Goal: Task Accomplishment & Management: Complete application form

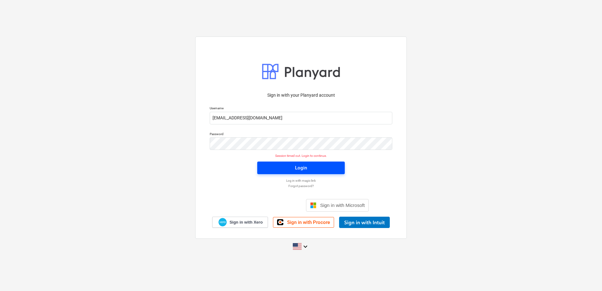
click at [293, 166] on span "Login" at bounding box center [301, 168] width 72 height 8
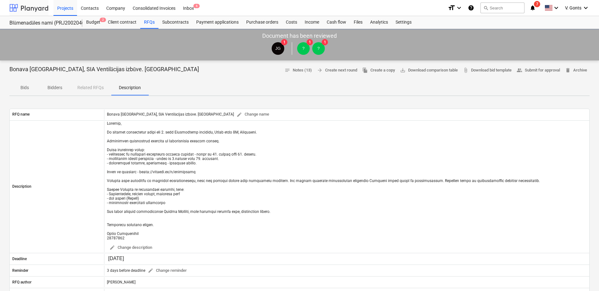
click at [29, 6] on div at bounding box center [28, 8] width 39 height 16
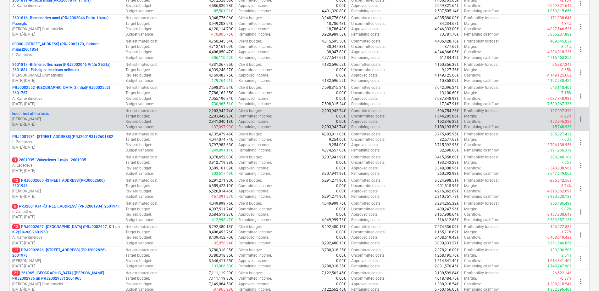
scroll to position [283, 0]
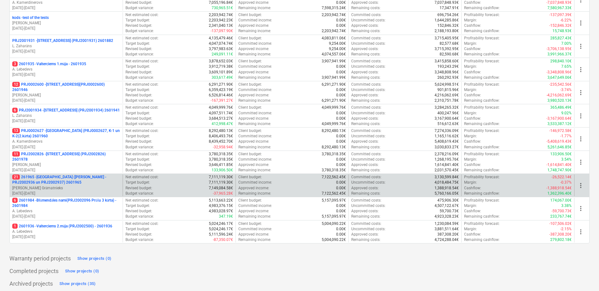
click at [85, 183] on p "21 261965 - [GEOGRAPHIC_DATA] ([PERSON_NAME] - PRJ2002936 un PRJ2002937) 2601965" at bounding box center [66, 179] width 108 height 11
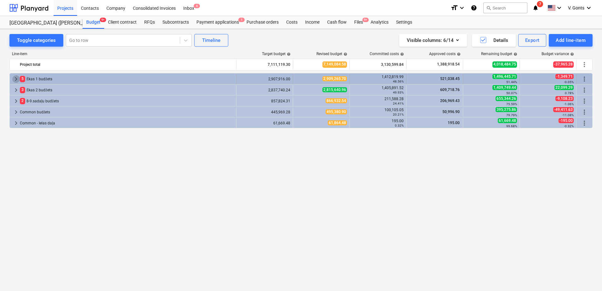
click at [16, 80] on span "keyboard_arrow_right" at bounding box center [16, 79] width 8 height 8
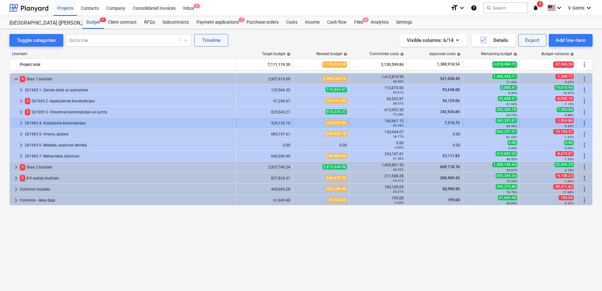
click at [23, 121] on span "keyboard_arrow_right" at bounding box center [21, 123] width 8 height 8
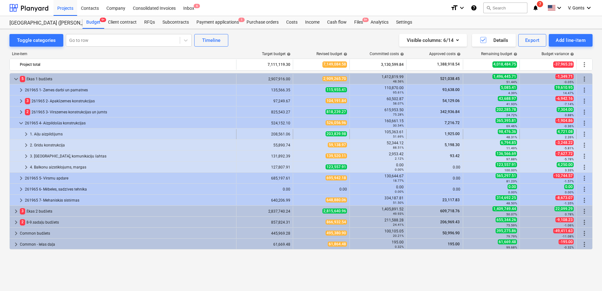
click at [38, 133] on div "1. Aiļu aizpildījums" at bounding box center [132, 134] width 204 height 10
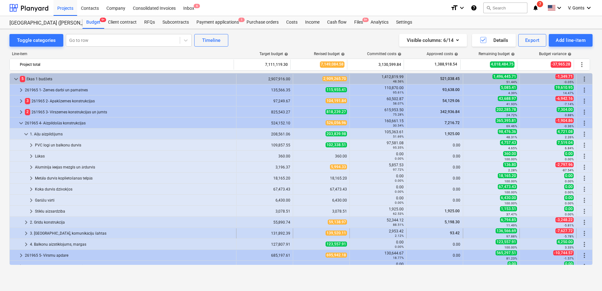
click at [25, 229] on span "keyboard_arrow_right" at bounding box center [26, 233] width 8 height 8
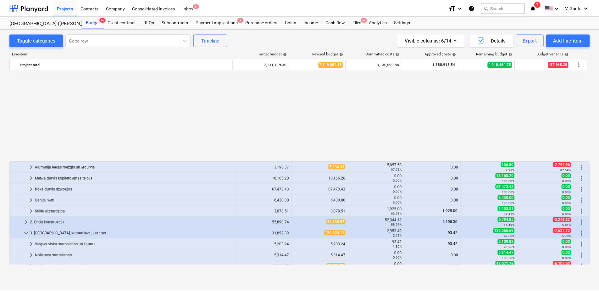
scroll to position [128, 0]
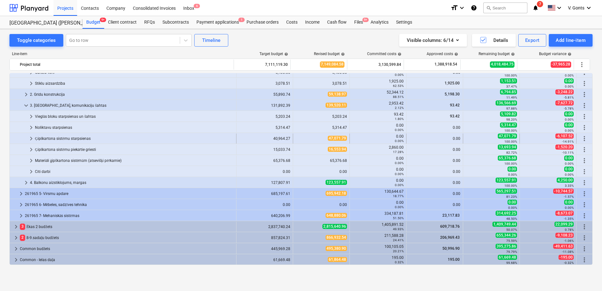
click at [31, 137] on span "keyboard_arrow_right" at bounding box center [31, 139] width 8 height 8
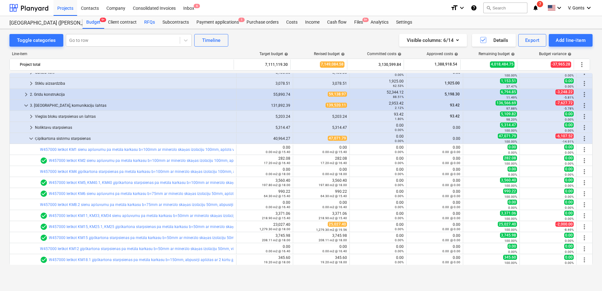
click at [145, 23] on div "RFQs" at bounding box center [149, 22] width 18 height 13
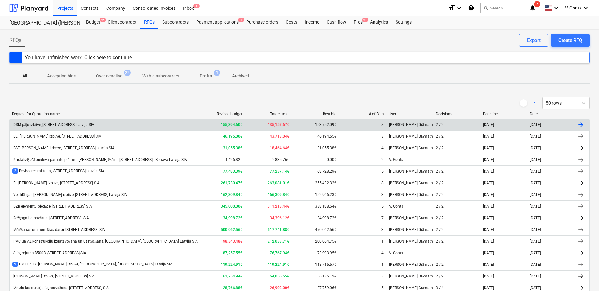
click at [87, 124] on div "DSM pāļu izbūve, [STREET_ADDRESS] Latvija SIA" at bounding box center [53, 124] width 82 height 5
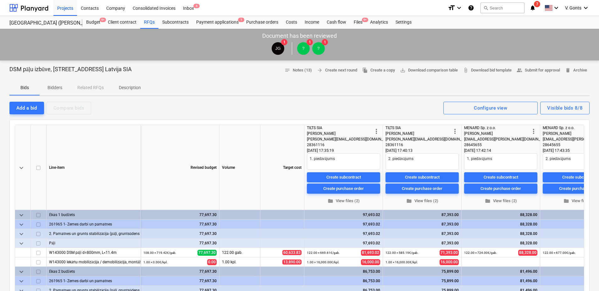
drag, startPoint x: 154, startPoint y: 69, endPoint x: 2, endPoint y: 72, distance: 152.3
copy p "DSM pāļu izbūve, [STREET_ADDRESS] Latvija SIA"
click at [154, 23] on div "RFQs" at bounding box center [149, 22] width 18 height 13
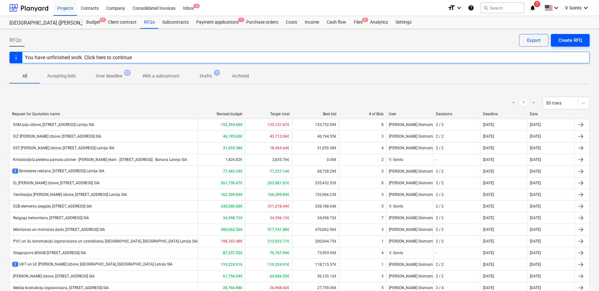
click at [569, 40] on div "Create RFQ" at bounding box center [571, 40] width 24 height 8
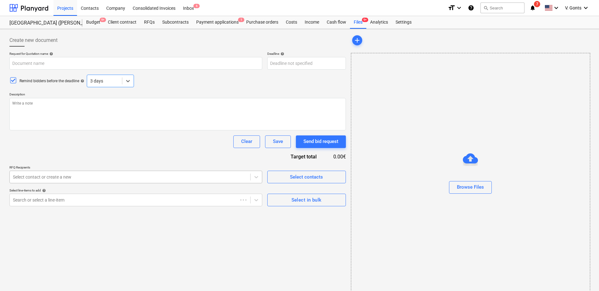
type textarea "x"
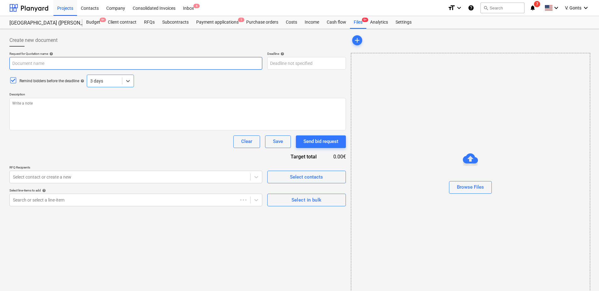
click at [52, 66] on input "text" at bounding box center [135, 63] width 253 height 13
paste input "DSM pāļu izbūve, [STREET_ADDRESS] Latvija SIA"
type input "DSM pāļu izbūve, [STREET_ADDRESS] Latvija SIA"
type textarea "x"
drag, startPoint x: 44, startPoint y: 63, endPoint x: 2, endPoint y: 64, distance: 42.2
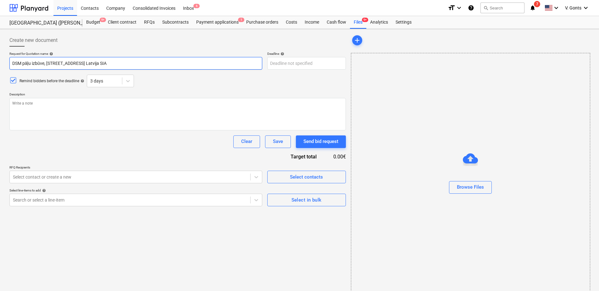
click at [2, 64] on div "Create new document Request for Quotation name help DSM pāļu izbūve, [STREET_AD…" at bounding box center [299, 165] width 599 height 272
type input "K, [STREET_ADDRESS] SIA"
type textarea "x"
type input "KN, [STREET_ADDRESS] SIA"
type textarea "x"
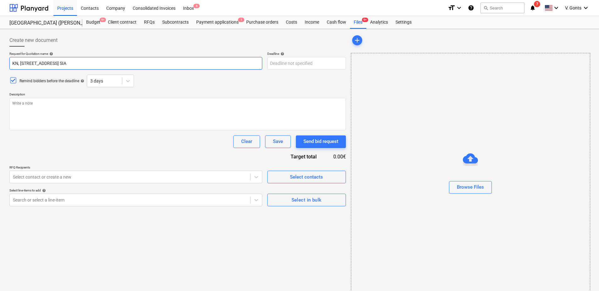
type input "KNa, [STREET_ADDRESS] SIA"
type textarea "x"
type input "KNau, [STREET_ADDRESS] SIA"
type textarea "x"
type input "KNa, [STREET_ADDRESS] SIA"
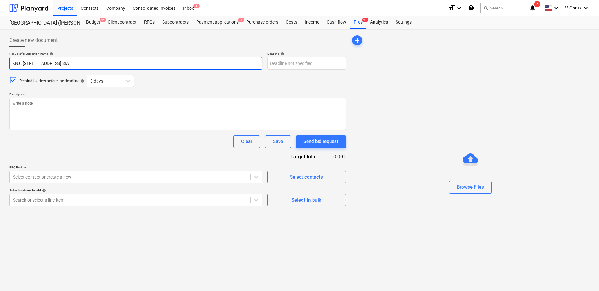
type textarea "x"
type input "K, [STREET_ADDRESS] SIA"
type textarea "x"
type input "Knau, [STREET_ADDRESS] SIA"
type textarea "x"
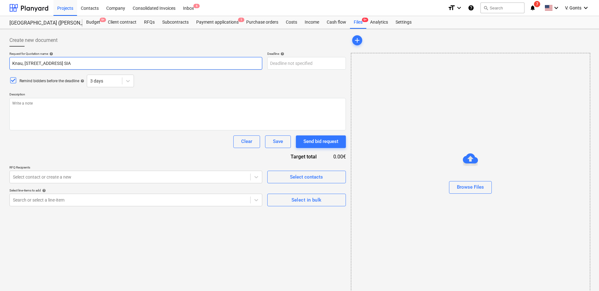
type input "[PERSON_NAME], [STREET_ADDRESS] SIA"
type textarea "x"
type input "[PERSON_NAME] , [STREET_ADDRESS] SIA"
type textarea "x"
type input "[PERSON_NAME] m, [STREET_ADDRESS] SIA"
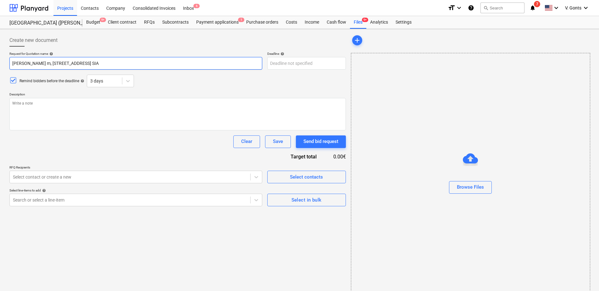
type textarea "x"
type input "[PERSON_NAME] mat, [STREET_ADDRESS] SIA"
type textarea "x"
type input "[PERSON_NAME] mater, [STREET_ADDRESS] SIA"
type textarea "x"
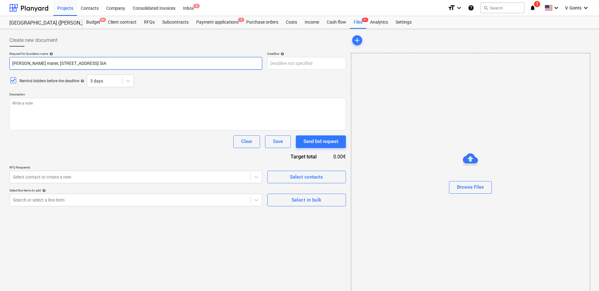
type input "[PERSON_NAME] materi, [STREET_ADDRESS] SIA"
type textarea "x"
type input "[PERSON_NAME] materiāl, [STREET_ADDRESS] SIA"
type textarea "x"
type input "[PERSON_NAME] materiāls, [STREET_ADDRESS] SIA"
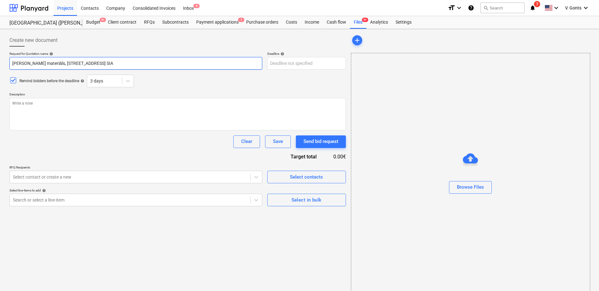
type textarea "x"
type input "[PERSON_NAME] materiāls , [STREET_ADDRESS] SIA"
type textarea "x"
type input "[PERSON_NAME] [STREET_ADDRESS] SIA"
type textarea "x"
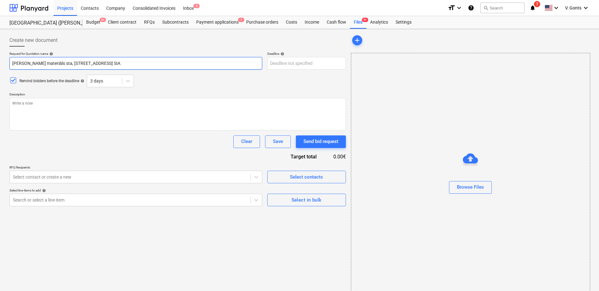
type input "[PERSON_NAME] materiāls star, [STREET_ADDRESS] SIA"
type textarea "x"
type input "[PERSON_NAME] materiāls starp, [STREET_ADDRESS] SIA"
type textarea "x"
type input "[PERSON_NAME] materiāls starpsi, [STREET_ADDRESS] SIA"
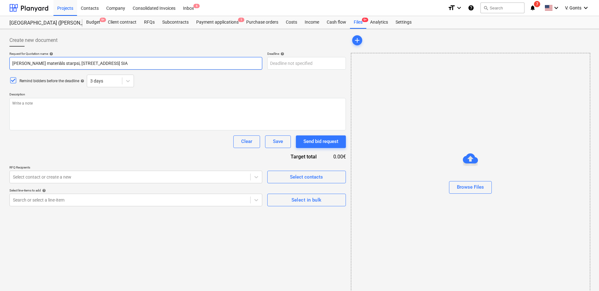
type textarea "x"
type input "[PERSON_NAME] materiāls starpsien, [STREET_ADDRESS] SIA"
type textarea "x"
type input "[PERSON_NAME] materiāls starpsienām, [STREET_ADDRESS] SIA"
type textarea "x"
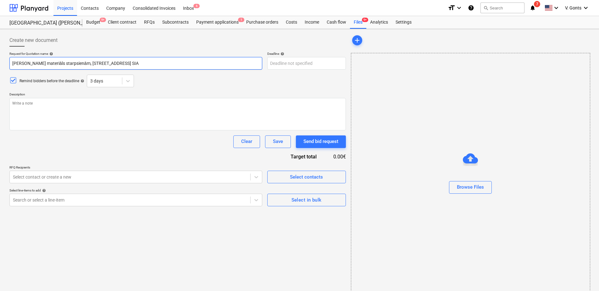
drag, startPoint x: 70, startPoint y: 63, endPoint x: 4, endPoint y: 64, distance: 65.5
click at [4, 64] on div "Create new document Request for Quotation name help [PERSON_NAME] materiāls [ST…" at bounding box center [299, 165] width 599 height 272
type input "Ģ [STREET_ADDRESS] SIA"
type textarea "x"
type input "Ģo [STREET_ADDRESS] SIA"
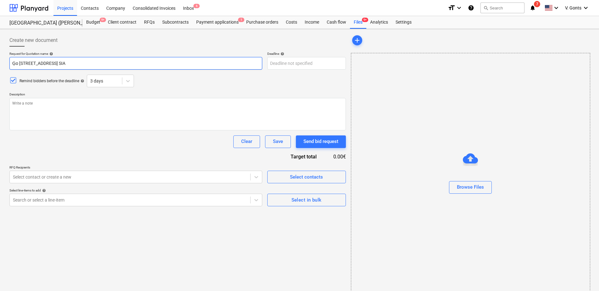
type textarea "x"
type input "Ģ [STREET_ADDRESS] SIA"
type textarea "x"
type input "Ģi [STREET_ADDRESS] SIA"
type textarea "x"
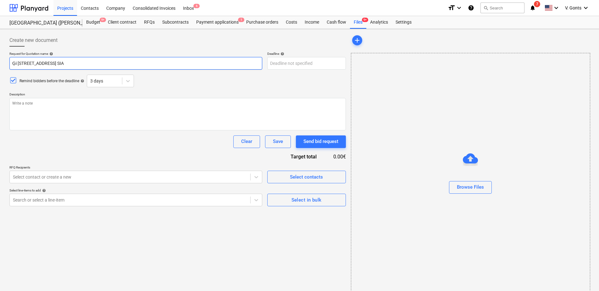
type input "Ģip [STREET_ADDRESS] SIA"
type textarea "x"
type input "Ģipšk [STREET_ADDRESS] SIA"
type textarea "x"
type input "Ģipškar [STREET_ADDRESS] Latvija SIA"
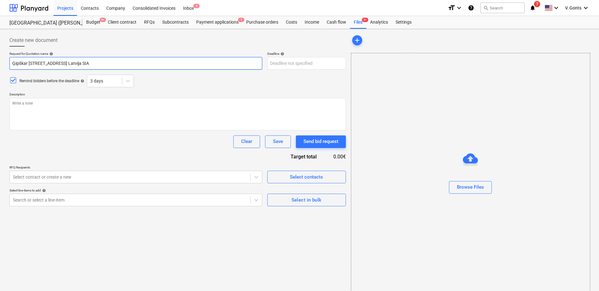
type textarea "x"
type input "Ģipškart [GEOGRAPHIC_DATA], [GEOGRAPHIC_DATA] Latvija SIA"
type textarea "x"
type input "[GEOGRAPHIC_DATA], [GEOGRAPHIC_DATA] Latvija SIA"
type textarea "x"
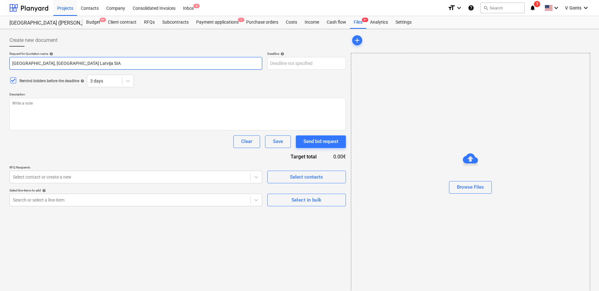
type input "Ģipškarton [STREET_ADDRESS] SIA"
type textarea "x"
type input "Ģipškartons, [STREET_ADDRESS] SIA"
type textarea "x"
type input "Ģipškartons, [STREET_ADDRESS] SIA"
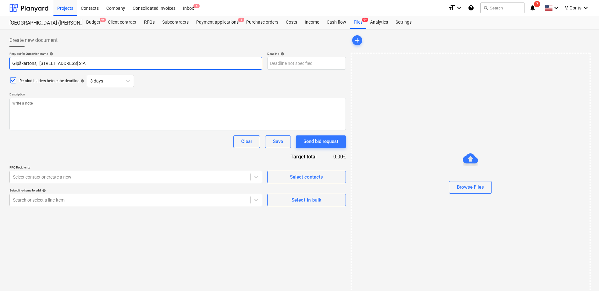
type textarea "x"
type input "Ģipškartons, [STREET_ADDRESS] SIA"
type textarea "x"
type input "Ģipškartons, pr [STREET_ADDRESS] SIA"
type textarea "x"
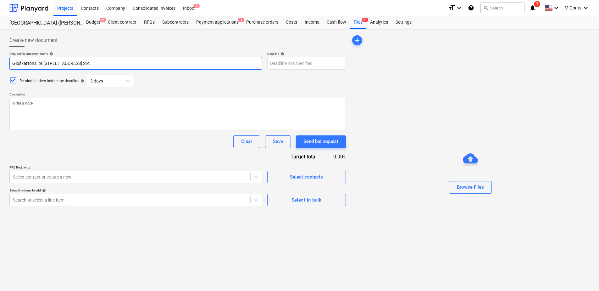
type input "Ģipškartons, pro [STREET_ADDRESS] SIA"
type textarea "x"
type input "Ģipškartons, profi [STREET_ADDRESS] SIA"
type textarea "x"
type input "Ģipškartons, [STREET_ADDRESS] SIA"
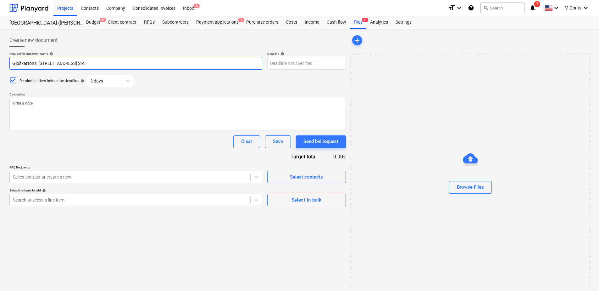
type textarea "x"
type input "Ģipškartons, [STREET_ADDRESS] SIA"
type textarea "x"
type input "Ģipškartons, [STREET_ADDRESS] SIA"
type textarea "x"
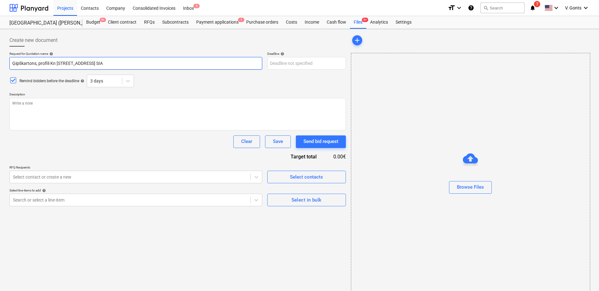
type input "Ģipškartons, profili [STREET_ADDRESS] SIA"
type textarea "x"
type input "Ģipškartons, profili [STREET_ADDRESS] SIA"
type textarea "x"
type input "Ģipškartons, profili [PERSON_NAME][STREET_ADDRESS] SIA"
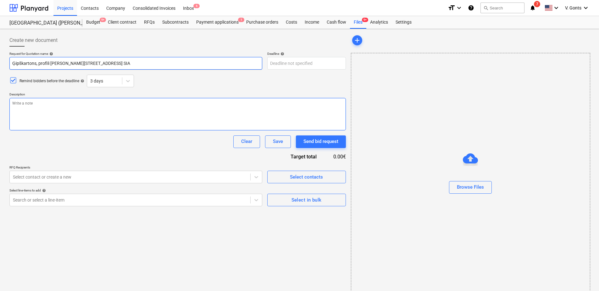
type textarea "x"
type input "Ģipškartons, profili [PERSON_NAME][STREET_ADDRESS] SIA"
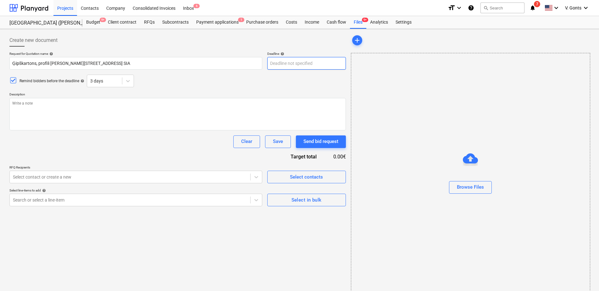
click at [305, 61] on body "Projects Contacts Company Consolidated Invoices Inbox 6 format_size keyboard_ar…" at bounding box center [299, 145] width 599 height 291
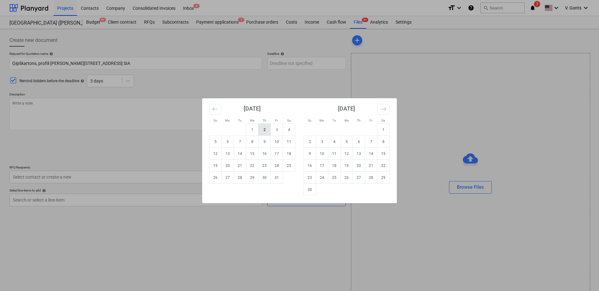
click at [266, 127] on td "2" at bounding box center [265, 130] width 12 height 12
type textarea "x"
type input "[DATE]"
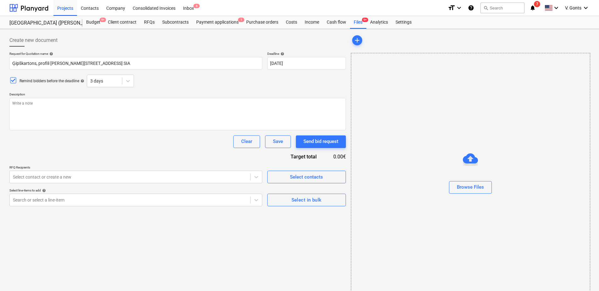
click at [14, 82] on icon at bounding box center [13, 80] width 8 height 8
type textarea "x"
click at [26, 110] on textarea at bounding box center [177, 114] width 337 height 32
type textarea "C"
type textarea "x"
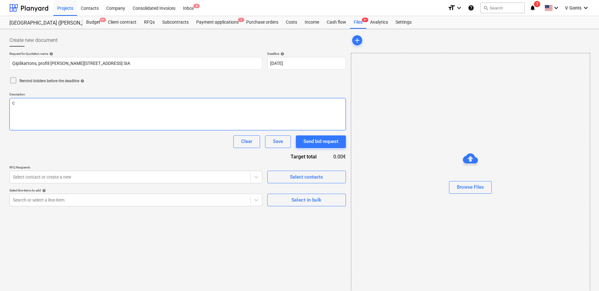
type textarea "Ce"
type textarea "x"
type textarea "Cen"
type textarea "x"
type textarea "Cenas"
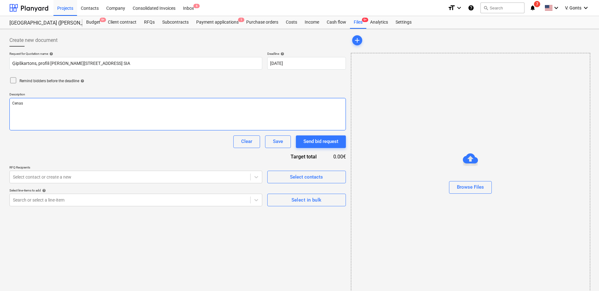
type textarea "x"
type textarea "Cenas ap"
type textarea "x"
type textarea "Cenas apt"
type textarea "x"
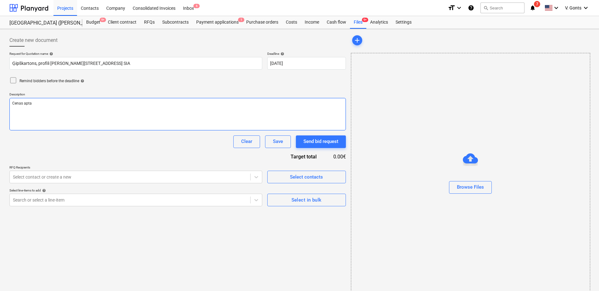
type textarea "Cenas aptau"
type textarea "x"
type textarea "Cenas aptauj"
type textarea "x"
type textarea "Cenas aptauja"
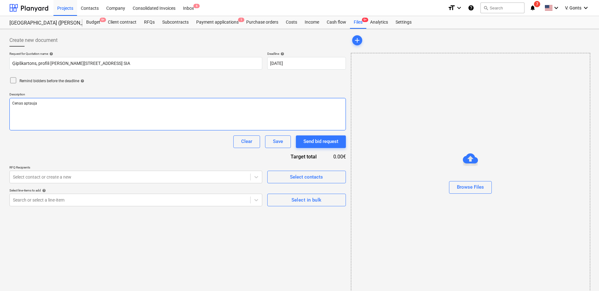
type textarea "x"
type textarea "Cenas aptauja K"
type textarea "x"
type textarea "Cenas aptauja Kn"
type textarea "x"
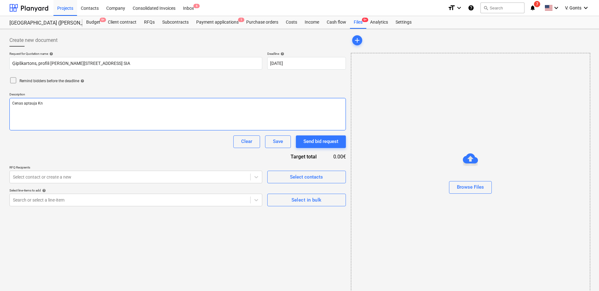
type textarea "Cenas aptauja Kna"
type textarea "x"
type textarea "Cenas aptauja Knau"
type textarea "x"
type textarea "Cenas aptauja [PERSON_NAME]"
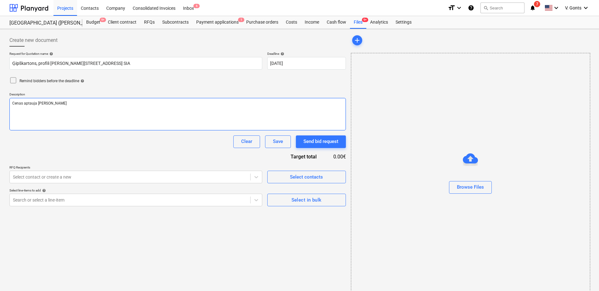
type textarea "x"
type textarea "Cenas aptauja [PERSON_NAME] s"
type textarea "x"
type textarea "Cenas aptauja [PERSON_NAME] si"
type textarea "x"
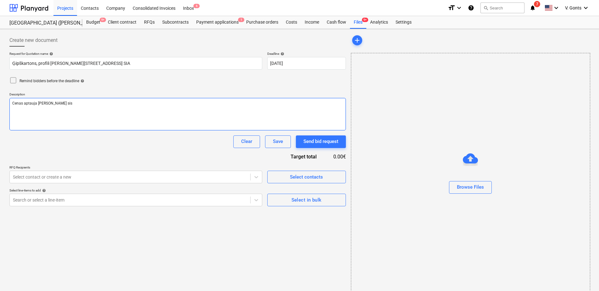
type textarea "Cenas aptauja [PERSON_NAME] sist"
type textarea "x"
type textarea "Cenas aptauja [PERSON_NAME] sistē"
type textarea "x"
type textarea "Cenas aptauja [PERSON_NAME] sistēmai"
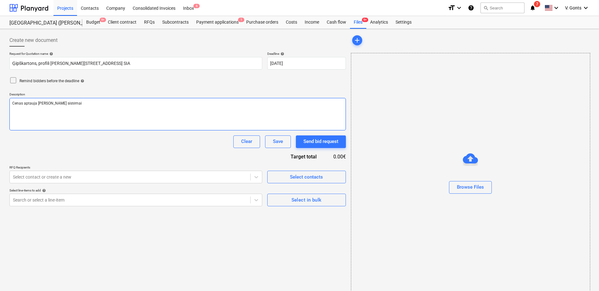
type textarea "x"
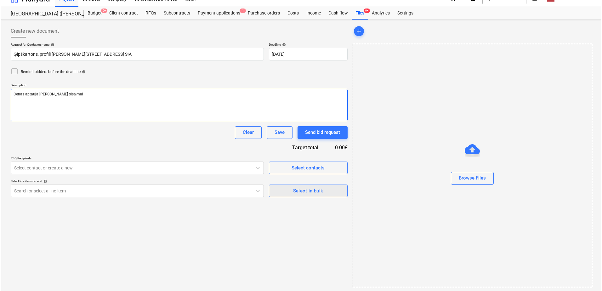
scroll to position [10, 0]
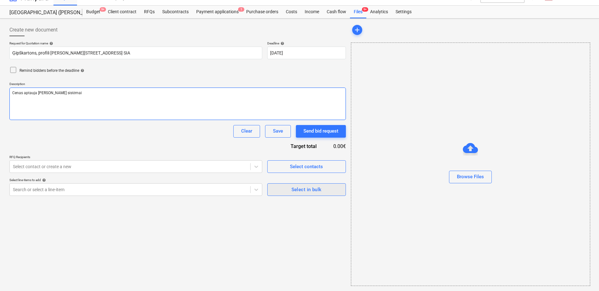
type textarea "Cenas aptauja [PERSON_NAME] sistēmai"
click at [310, 190] on div "Select in bulk" at bounding box center [307, 189] width 30 height 8
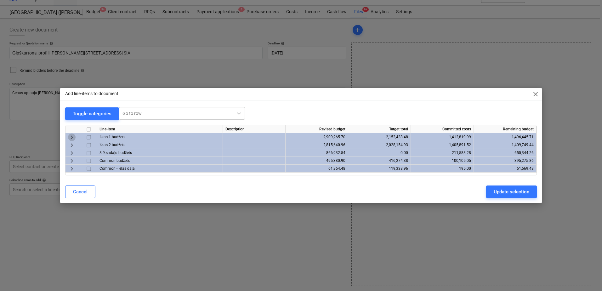
click at [71, 137] on span "keyboard_arrow_right" at bounding box center [72, 137] width 8 height 8
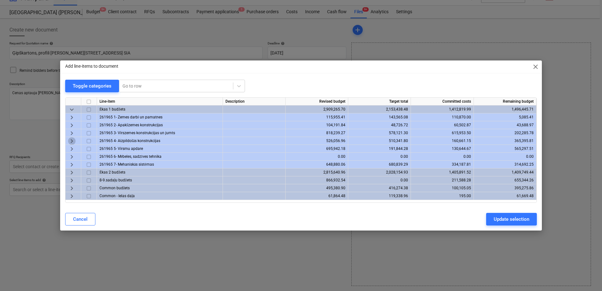
click at [71, 141] on span "keyboard_arrow_right" at bounding box center [72, 141] width 8 height 8
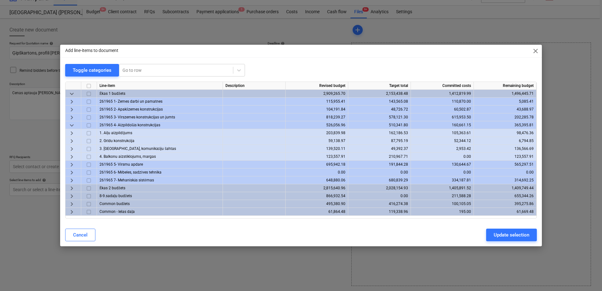
click at [70, 134] on span "keyboard_arrow_right" at bounding box center [72, 133] width 8 height 8
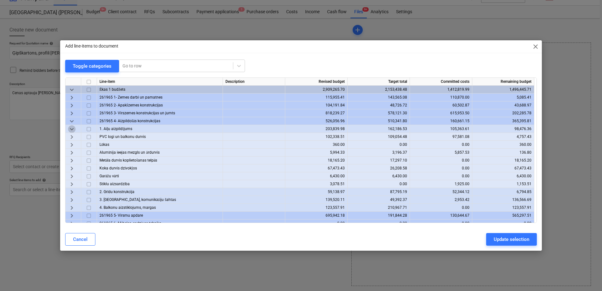
click at [71, 129] on span "keyboard_arrow_down" at bounding box center [72, 129] width 8 height 8
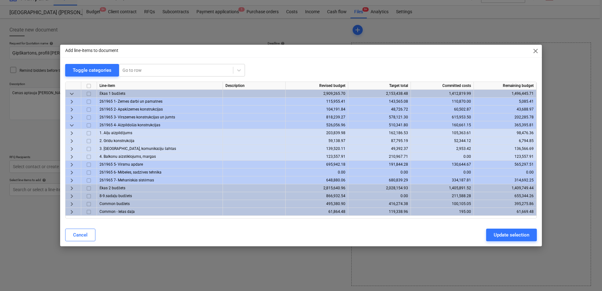
click at [72, 149] on span "keyboard_arrow_right" at bounding box center [72, 149] width 8 height 8
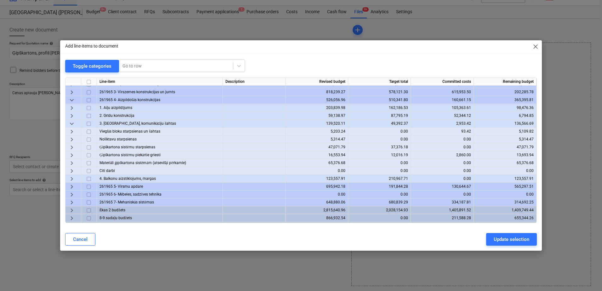
scroll to position [31, 0]
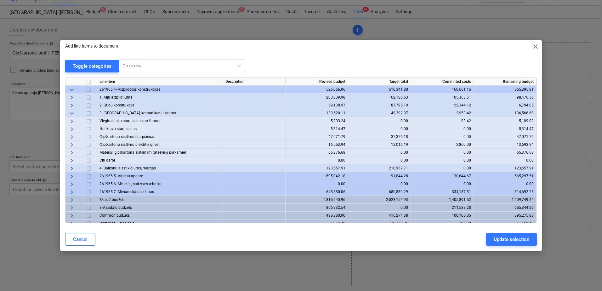
click at [70, 153] on span "keyboard_arrow_right" at bounding box center [72, 153] width 8 height 8
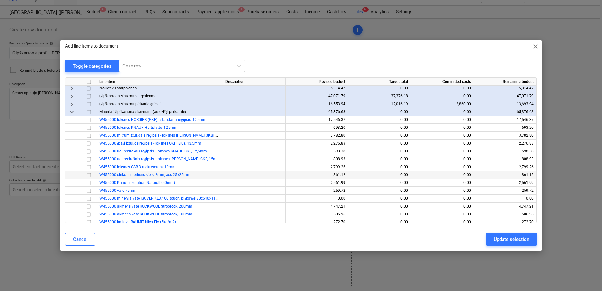
scroll to position [63, 0]
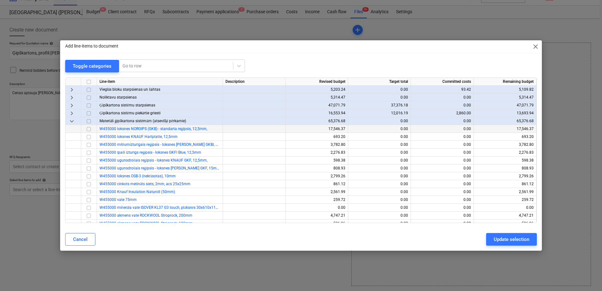
click at [89, 130] on input "checkbox" at bounding box center [89, 129] width 8 height 8
click at [88, 138] on input "checkbox" at bounding box center [89, 137] width 8 height 8
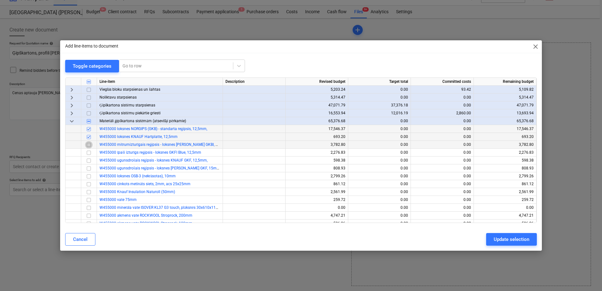
click at [87, 144] on input "checkbox" at bounding box center [89, 145] width 8 height 8
click at [90, 151] on input "checkbox" at bounding box center [89, 153] width 8 height 8
click at [89, 160] on input "checkbox" at bounding box center [89, 161] width 8 height 8
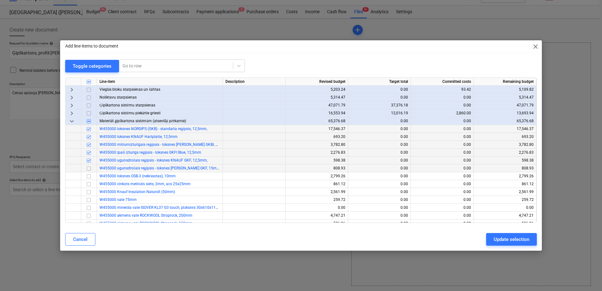
click at [87, 167] on input "checkbox" at bounding box center [89, 169] width 8 height 8
click at [90, 193] on input "checkbox" at bounding box center [89, 192] width 8 height 8
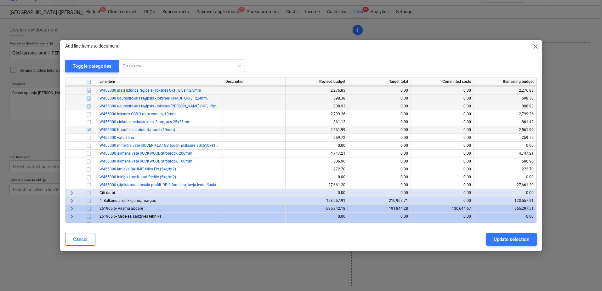
scroll to position [126, 0]
click at [89, 137] on input "checkbox" at bounding box center [89, 137] width 8 height 8
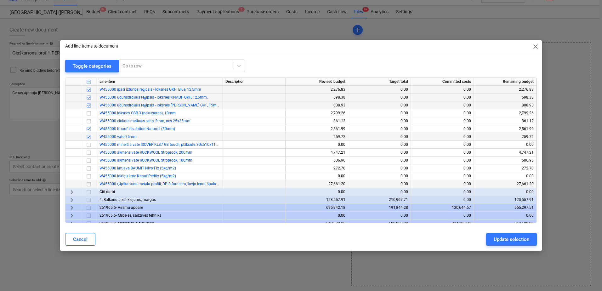
click at [87, 185] on input "checkbox" at bounding box center [89, 184] width 8 height 8
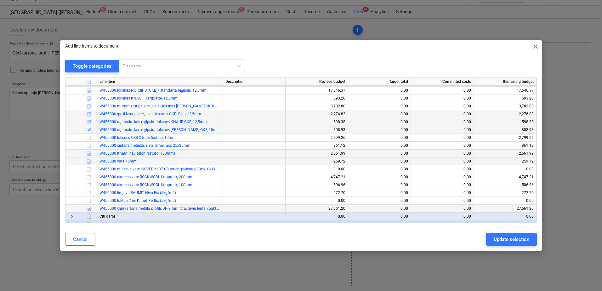
scroll to position [164, 0]
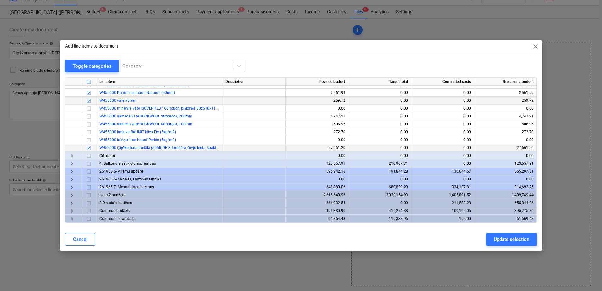
click at [71, 194] on span "keyboard_arrow_right" at bounding box center [72, 195] width 8 height 8
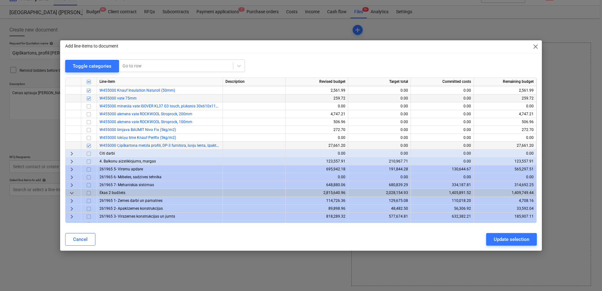
scroll to position [219, 0]
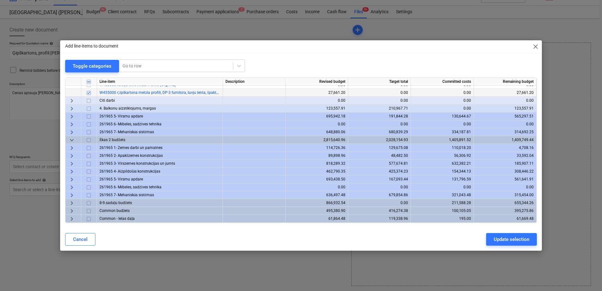
click at [72, 170] on span "keyboard_arrow_right" at bounding box center [72, 172] width 8 height 8
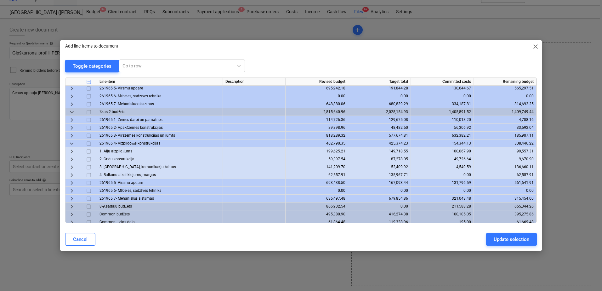
scroll to position [251, 0]
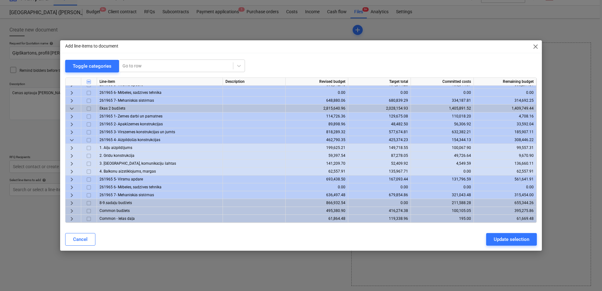
click at [70, 163] on span "keyboard_arrow_right" at bounding box center [72, 164] width 8 height 8
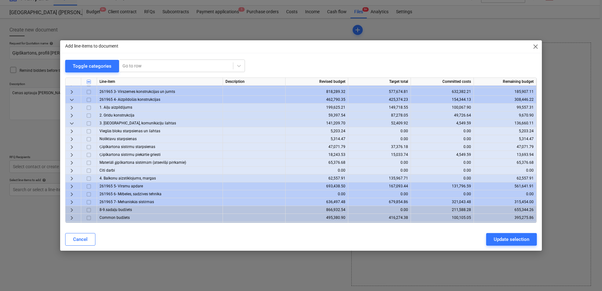
scroll to position [298, 0]
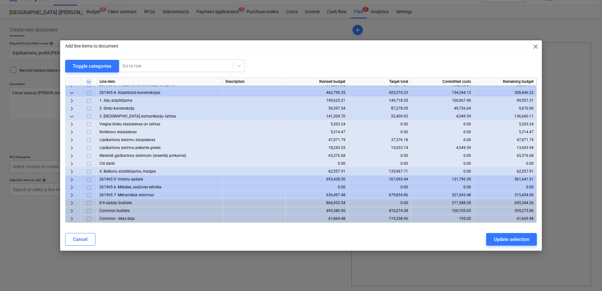
click at [72, 155] on span "keyboard_arrow_right" at bounding box center [72, 156] width 8 height 8
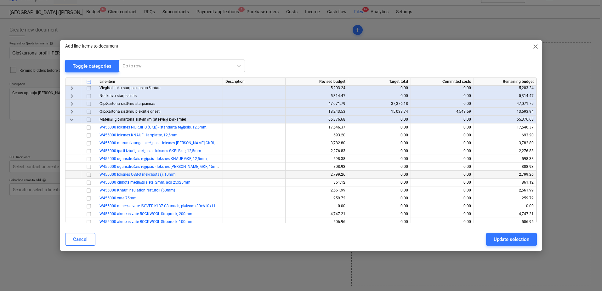
scroll to position [329, 0]
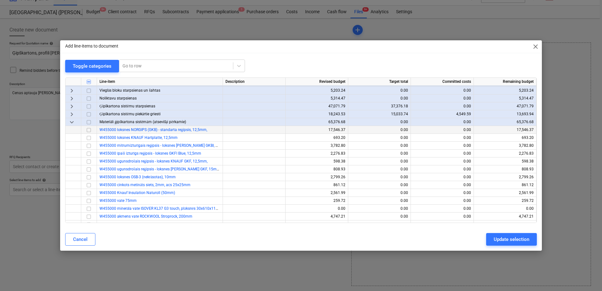
click at [89, 130] on input "checkbox" at bounding box center [89, 130] width 8 height 8
click at [88, 140] on input "checkbox" at bounding box center [89, 138] width 8 height 8
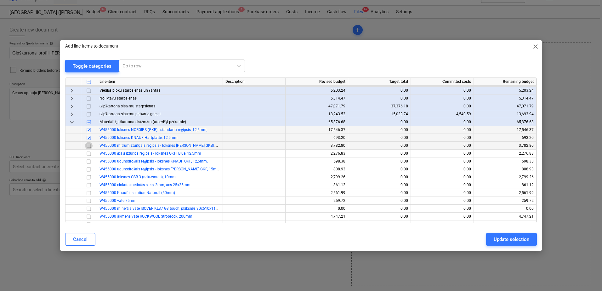
click at [88, 147] on input "checkbox" at bounding box center [89, 146] width 8 height 8
click at [87, 152] on input "checkbox" at bounding box center [89, 154] width 8 height 8
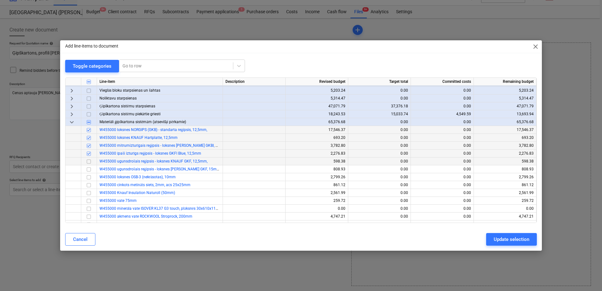
click at [87, 162] on input "checkbox" at bounding box center [89, 162] width 8 height 8
click at [88, 170] on input "checkbox" at bounding box center [89, 170] width 8 height 8
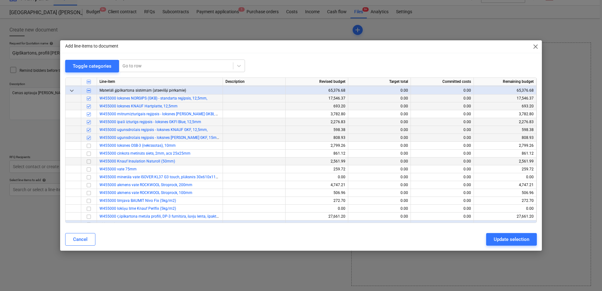
click at [88, 160] on input "checkbox" at bounding box center [89, 162] width 8 height 8
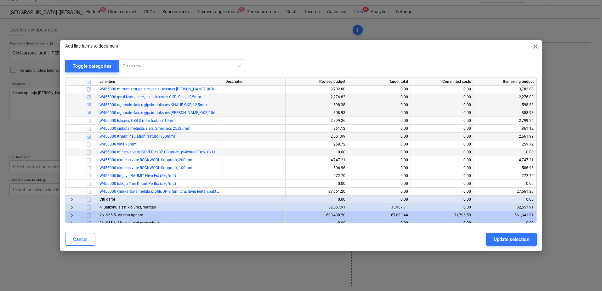
scroll to position [392, 0]
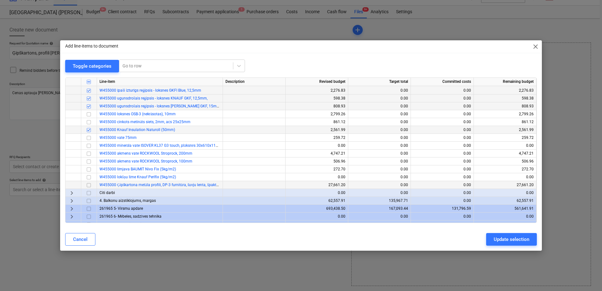
click at [89, 187] on input "checkbox" at bounding box center [89, 185] width 8 height 8
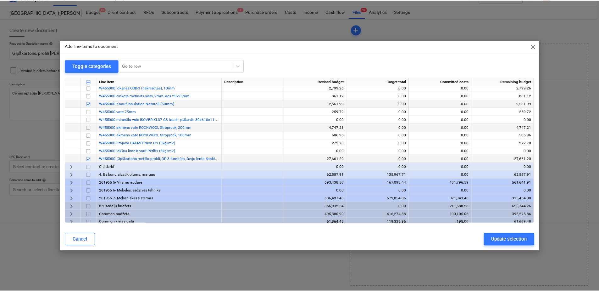
scroll to position [424, 0]
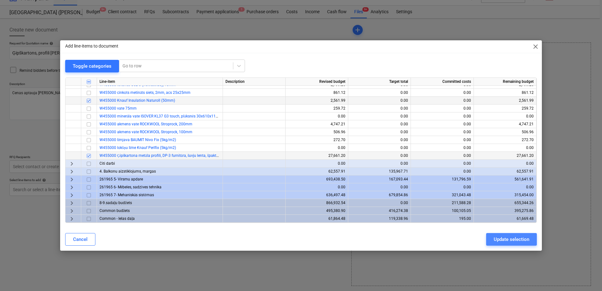
click at [520, 238] on div "Update selection" at bounding box center [511, 239] width 36 height 8
type textarea "x"
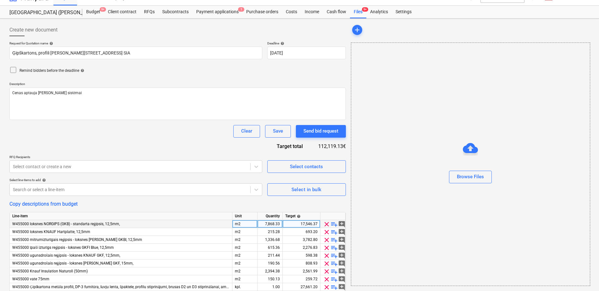
scroll to position [99, 0]
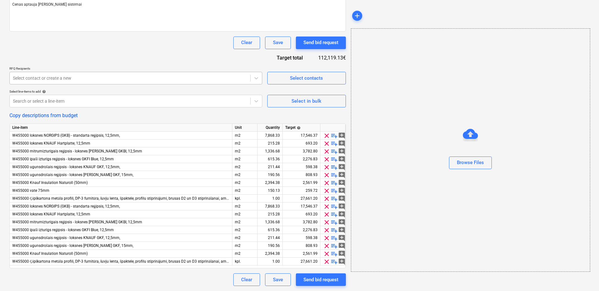
click at [63, 77] on div at bounding box center [130, 78] width 234 height 6
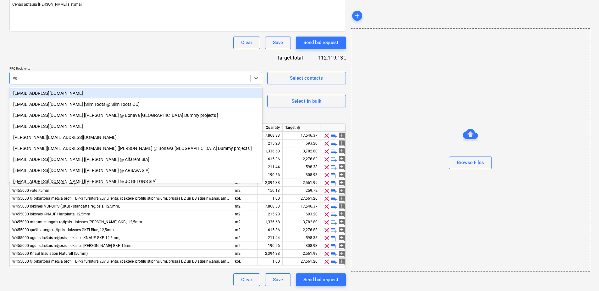
type input "vad"
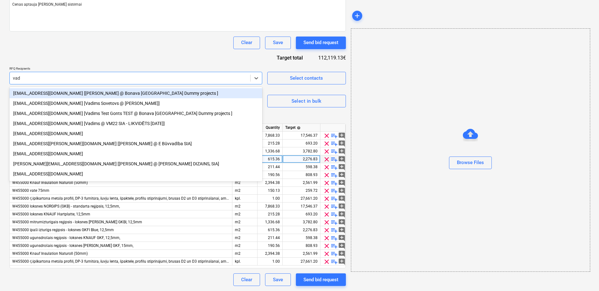
drag, startPoint x: 87, startPoint y: 93, endPoint x: 151, endPoint y: 207, distance: 130.3
click at [87, 93] on div "[EMAIL_ADDRESS][DOMAIN_NAME] [[PERSON_NAME] @ Bonava [GEOGRAPHIC_DATA] Dummy pr…" at bounding box center [135, 93] width 253 height 10
type textarea "x"
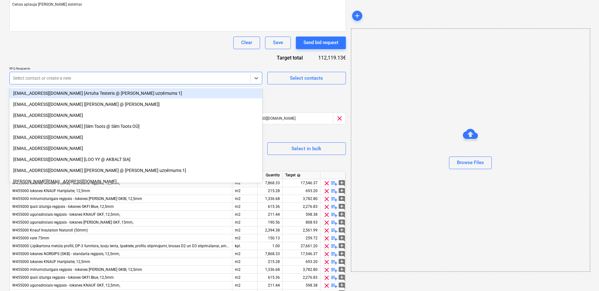
click at [430, 190] on div "Browse Files" at bounding box center [470, 149] width 239 height 243
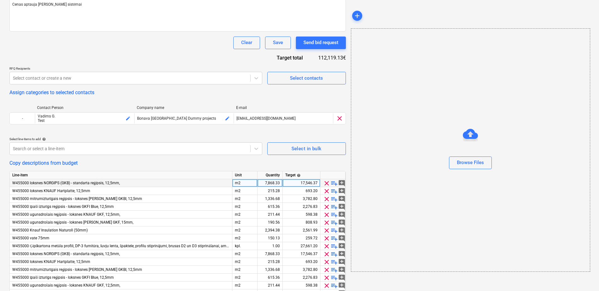
type textarea "x"
drag, startPoint x: 280, startPoint y: 189, endPoint x: 259, endPoint y: 189, distance: 20.5
click at [259, 189] on div "215.28" at bounding box center [270, 191] width 25 height 8
type input "1152"
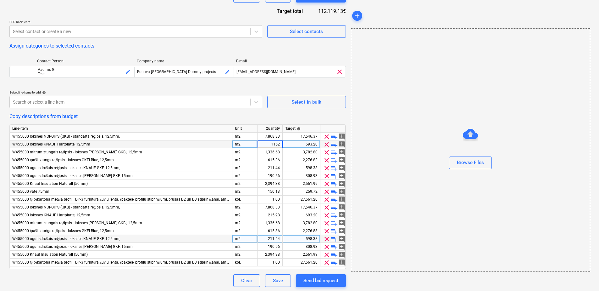
scroll to position [146, 0]
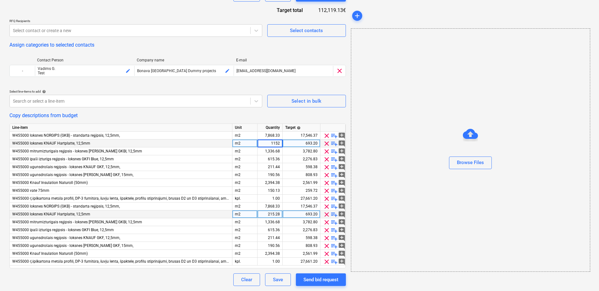
click at [280, 214] on div "215.28" at bounding box center [270, 214] width 20 height 8
type textarea "x"
type input "1152"
click at [371, 205] on div "Browse Files" at bounding box center [470, 149] width 239 height 243
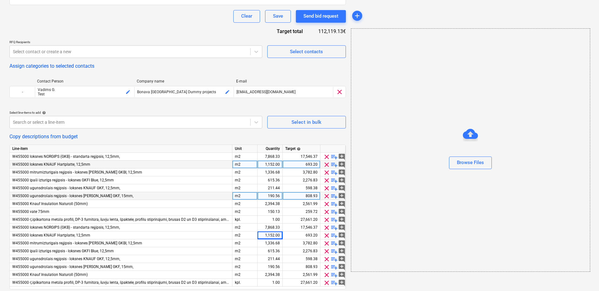
scroll to position [126, 0]
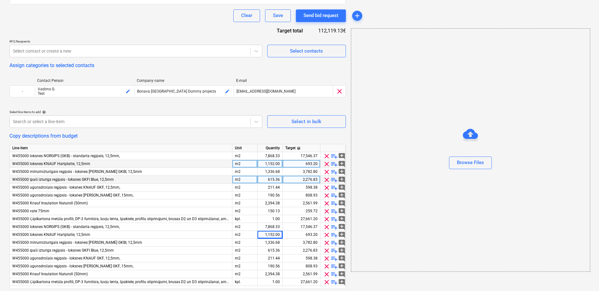
type textarea "x"
click at [280, 187] on div "211.44" at bounding box center [270, 187] width 20 height 8
type input "93,5"
click at [406, 198] on div "Browse Files" at bounding box center [470, 149] width 239 height 243
type textarea "x"
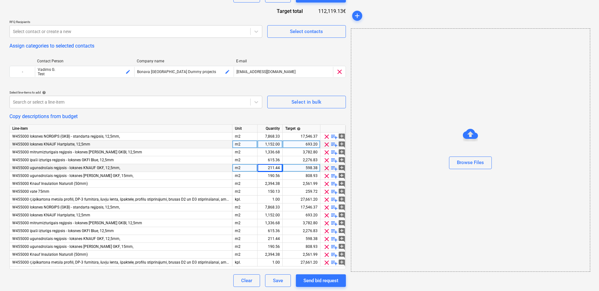
scroll to position [146, 0]
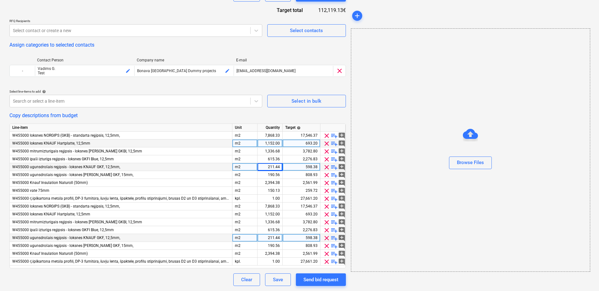
click at [272, 236] on div "211.44" at bounding box center [270, 238] width 20 height 8
type input "93,5"
click at [401, 238] on div "Browse Files" at bounding box center [470, 149] width 239 height 243
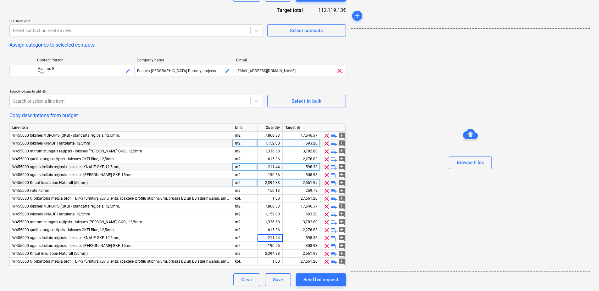
type textarea "x"
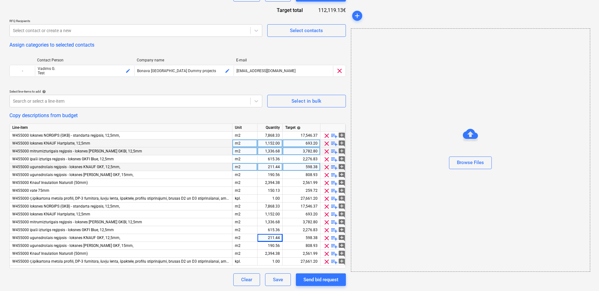
click at [274, 151] on div "1,336.68" at bounding box center [270, 151] width 20 height 8
type input "252"
click at [379, 179] on div "Browse Files" at bounding box center [470, 149] width 239 height 243
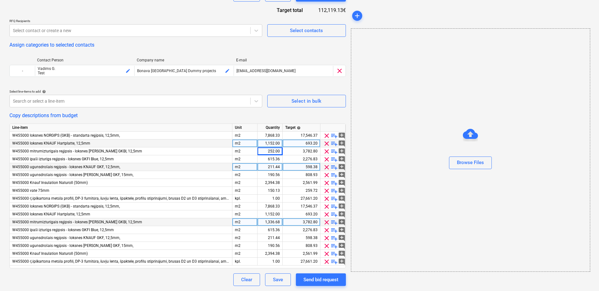
click at [280, 222] on div "1,336.68" at bounding box center [270, 222] width 20 height 8
type textarea "x"
paste input "252"
type input "252"
click at [377, 202] on div "Browse Files" at bounding box center [470, 149] width 239 height 243
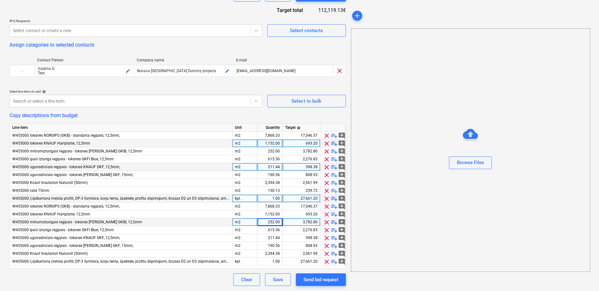
type textarea "x"
click at [276, 135] on div "7,868.33" at bounding box center [270, 136] width 20 height 8
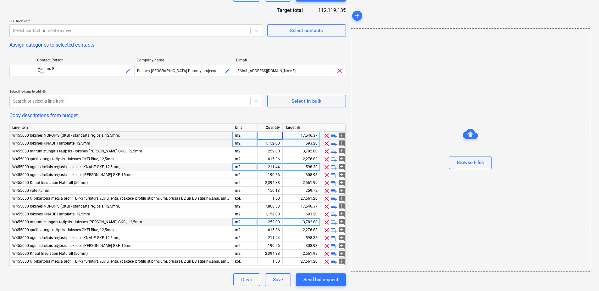
type input "8751,5"
click at [418, 200] on div "Browse Files" at bounding box center [470, 149] width 239 height 243
type textarea "x"
click at [278, 134] on div "7,868.33" at bounding box center [270, 136] width 20 height 8
type input "8751,5"
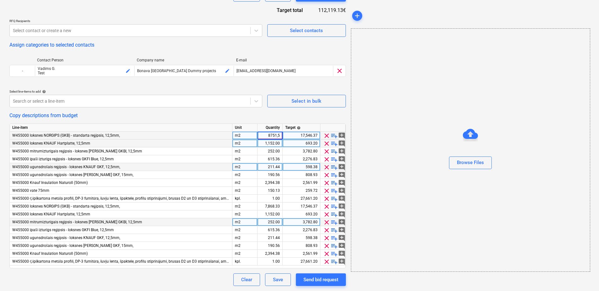
type textarea "x"
click at [280, 135] on div "7,868.33" at bounding box center [270, 136] width 20 height 8
type input "8751.5"
click at [391, 140] on div "Browse Files" at bounding box center [471, 150] width 239 height 48
type textarea "x"
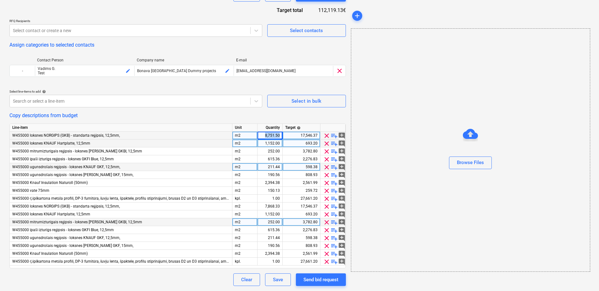
drag, startPoint x: 264, startPoint y: 134, endPoint x: 281, endPoint y: 135, distance: 16.7
click at [281, 135] on div "8,751.50" at bounding box center [270, 136] width 25 height 8
click at [281, 206] on div "7,868.33" at bounding box center [270, 206] width 25 height 8
type input "8751.5"
click at [401, 201] on div "Browse Files" at bounding box center [470, 149] width 239 height 243
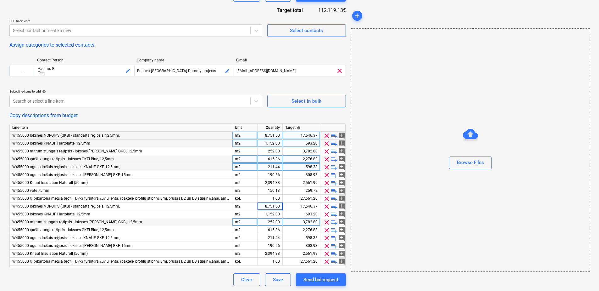
click at [328, 159] on span "clear" at bounding box center [327, 159] width 8 height 8
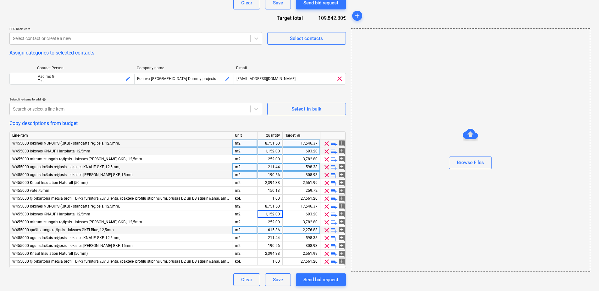
scroll to position [138, 0]
click at [327, 230] on span "clear" at bounding box center [327, 230] width 8 height 8
type textarea "x"
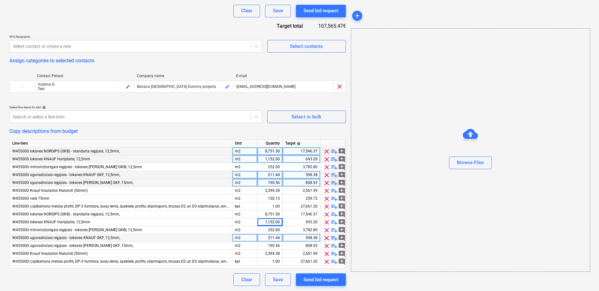
scroll to position [131, 0]
click at [280, 181] on div "190.56" at bounding box center [270, 183] width 25 height 8
type input "331"
click at [387, 188] on div "Browse Files" at bounding box center [470, 149] width 239 height 243
type textarea "x"
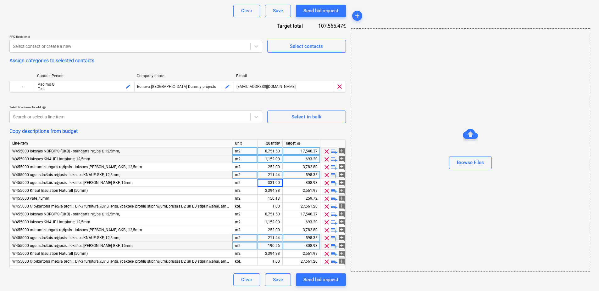
click at [281, 245] on div "190.56" at bounding box center [270, 246] width 25 height 8
type input "331"
click at [425, 208] on div "Browse Files" at bounding box center [470, 149] width 239 height 243
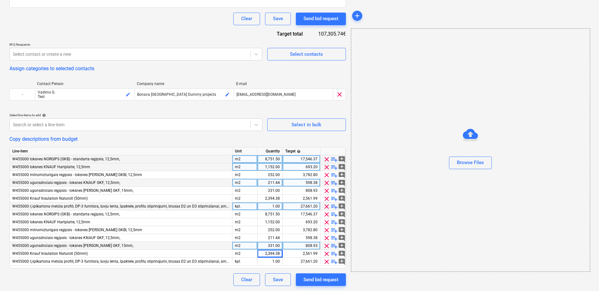
scroll to position [123, 0]
click at [326, 198] on span "clear" at bounding box center [327, 199] width 8 height 8
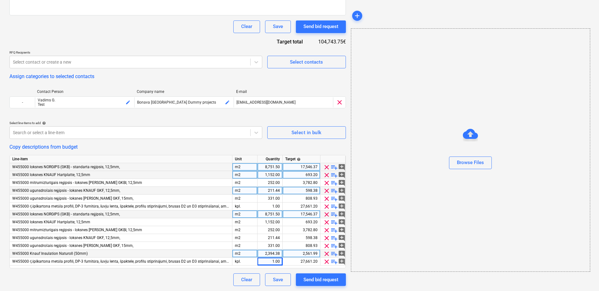
scroll to position [115, 0]
click at [325, 253] on span "clear" at bounding box center [327, 254] width 8 height 8
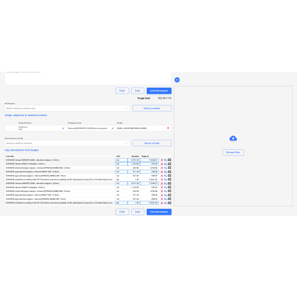
scroll to position [107, 0]
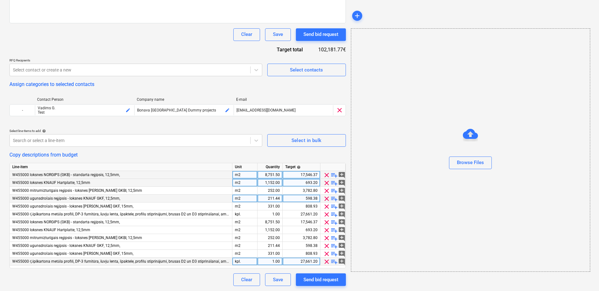
click at [56, 177] on div "W455000 loksnes NORGIPS (GKB) - standarta reģipsis, 12,5mm," at bounding box center [121, 175] width 223 height 8
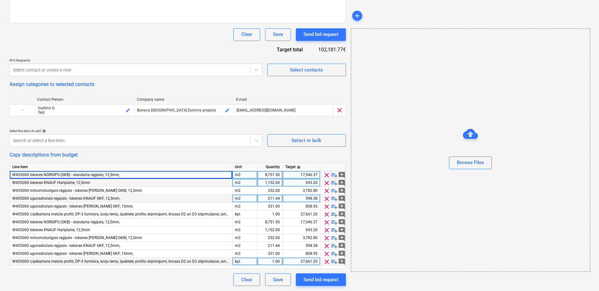
click at [59, 174] on span "W455000 loksnes NORGIPS (GKB) - standarta reģipsis, 12,5mm," at bounding box center [66, 174] width 108 height 4
click at [434, 162] on div "Browse Files" at bounding box center [471, 150] width 239 height 48
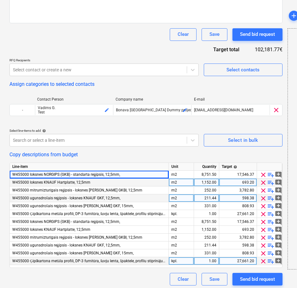
click at [217, 198] on div "211.44" at bounding box center [206, 198] width 25 height 8
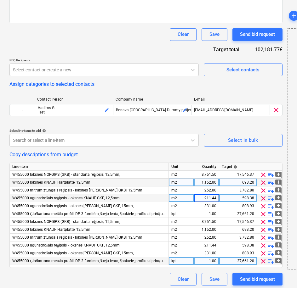
type textarea "x"
type input "93"
type textarea "x"
type input "93.5"
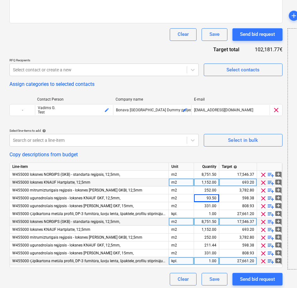
type textarea "x"
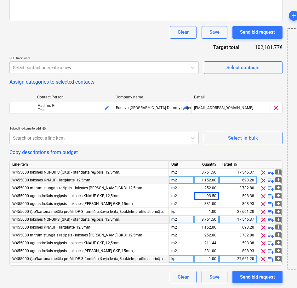
scroll to position [110, 0]
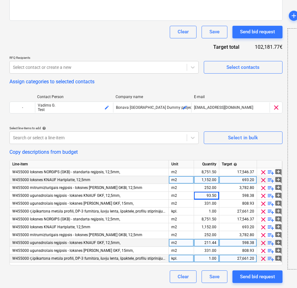
click at [215, 243] on div "211.44" at bounding box center [206, 243] width 20 height 8
type input "93.5"
click at [183, 149] on div "Copy descriptions from budget" at bounding box center [145, 152] width 273 height 6
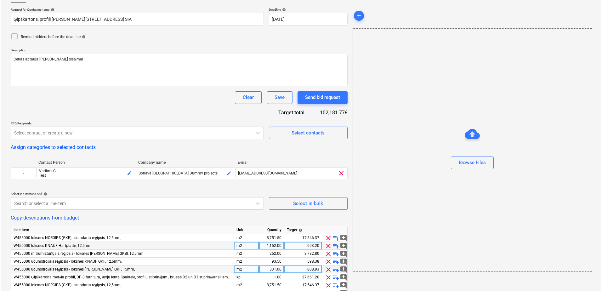
scroll to position [107, 0]
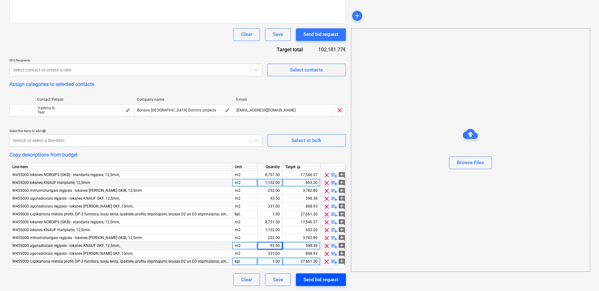
click at [330, 280] on div "Send bid request" at bounding box center [321, 279] width 35 height 8
type textarea "x"
